Goal: Information Seeking & Learning: Learn about a topic

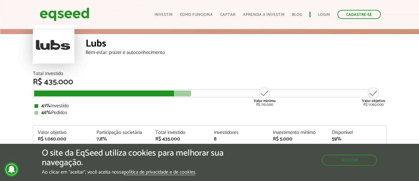
scroll to position [93, 0]
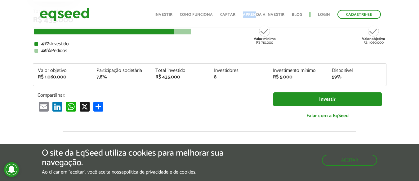
click at [257, 13] on div "Toggle navigation Início Investir Como funciona Captar Aprenda a investir Blog …" at bounding box center [267, 14] width 233 height 16
click at [257, 13] on link "Aprenda a investir" at bounding box center [264, 15] width 42 height 4
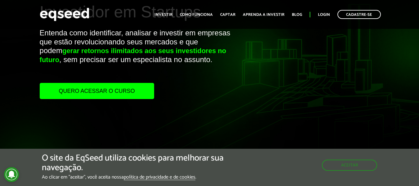
scroll to position [93, 0]
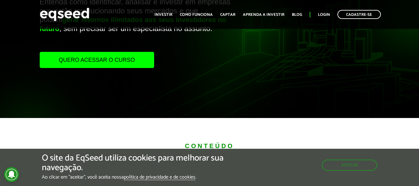
click at [108, 58] on link "Quero acessar o curso" at bounding box center [97, 60] width 115 height 16
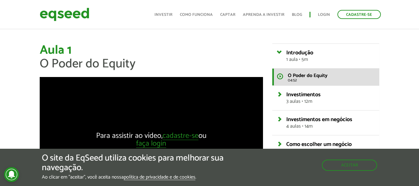
scroll to position [62, 0]
